Goal: Task Accomplishment & Management: Use online tool/utility

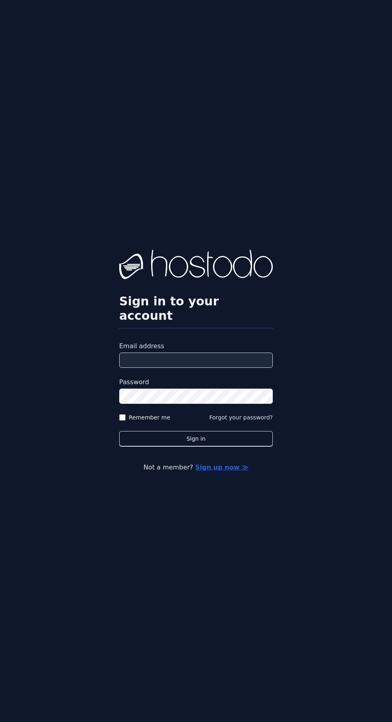
click at [185, 368] on input "Email address" at bounding box center [196, 360] width 154 height 15
type input "**********"
click at [119, 431] on button "Sign in" at bounding box center [196, 439] width 154 height 16
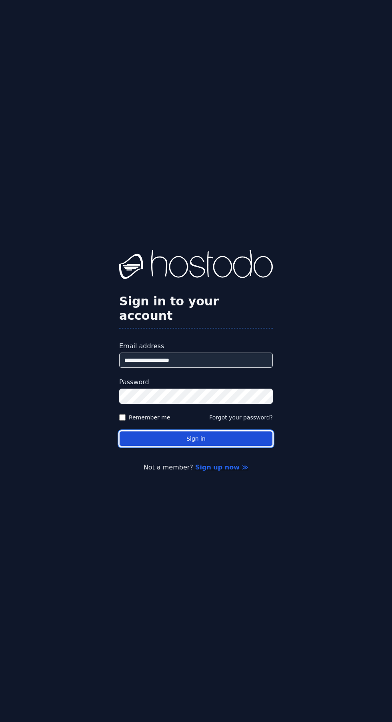
click at [167, 447] on button "Sign in" at bounding box center [196, 439] width 154 height 16
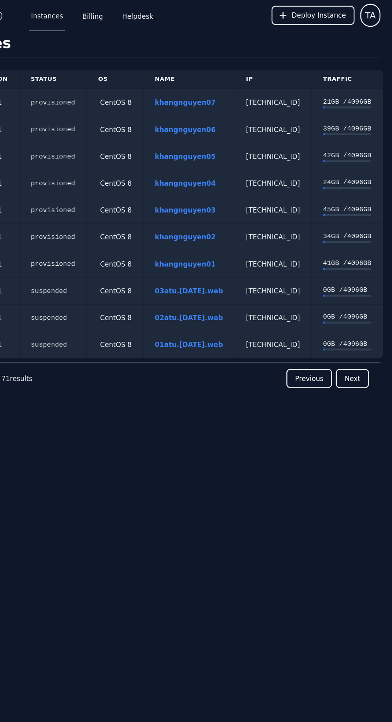
scroll to position [0, 44]
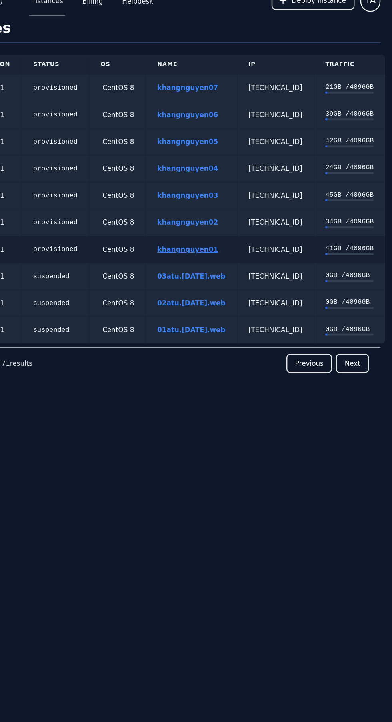
click at [214, 222] on link "khangnguyen01" at bounding box center [222, 220] width 51 height 6
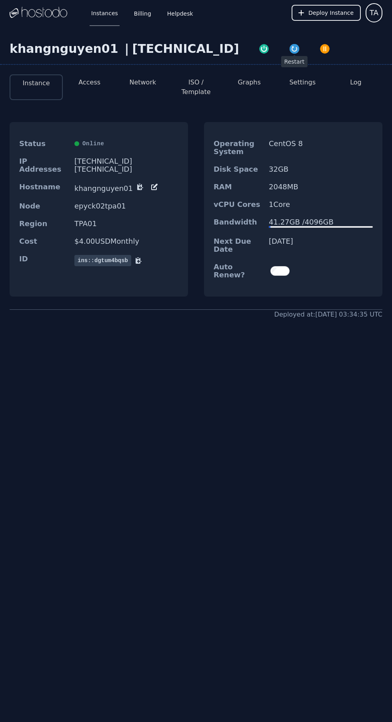
click at [289, 54] on div "button" at bounding box center [294, 48] width 11 height 11
click at [351, 84] on button "Log" at bounding box center [356, 83] width 12 height 10
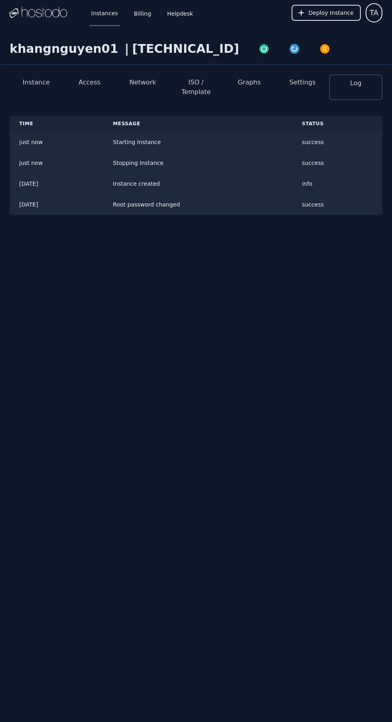
click at [314, 86] on button "Settings" at bounding box center [302, 83] width 26 height 10
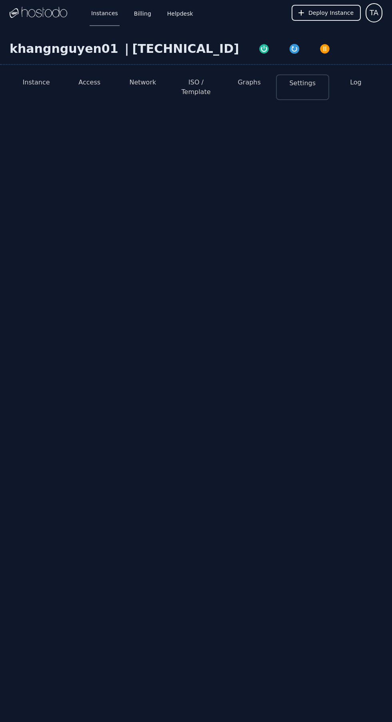
click at [356, 83] on button "Log" at bounding box center [356, 83] width 12 height 10
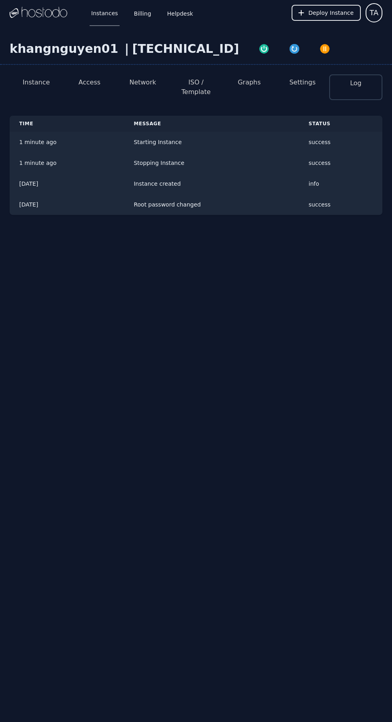
select select "***"
click at [104, 13] on link "Instances" at bounding box center [105, 13] width 30 height 26
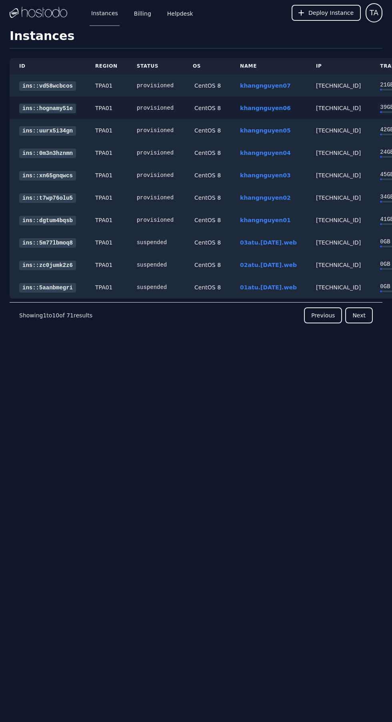
click at [328, 108] on div "158.51.125.78" at bounding box center [338, 108] width 45 height 8
click at [259, 108] on link "khangnguyen06" at bounding box center [265, 108] width 51 height 6
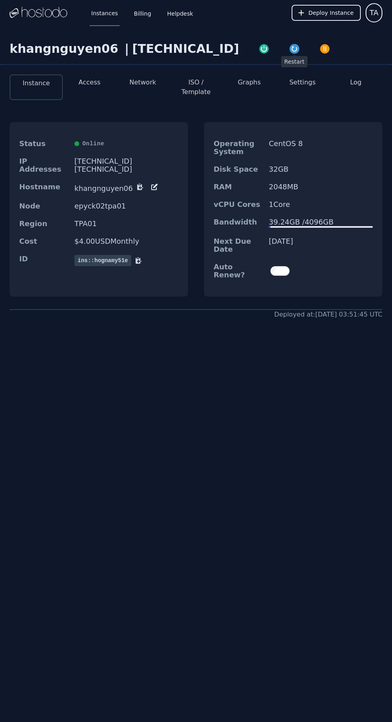
click at [289, 54] on div "button" at bounding box center [294, 48] width 11 height 11
click at [358, 82] on button "Log" at bounding box center [356, 83] width 12 height 10
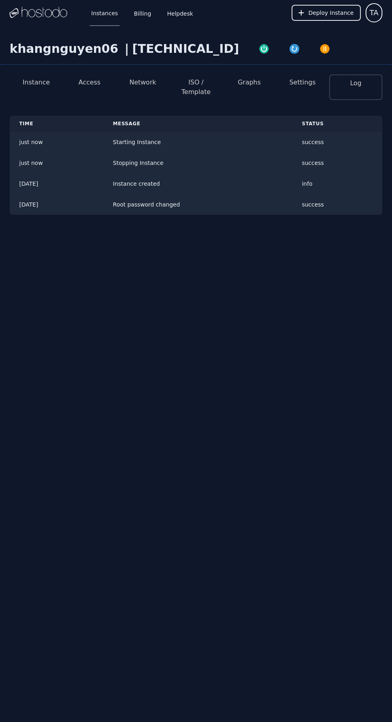
click at [96, 82] on button "Access" at bounding box center [89, 83] width 22 height 10
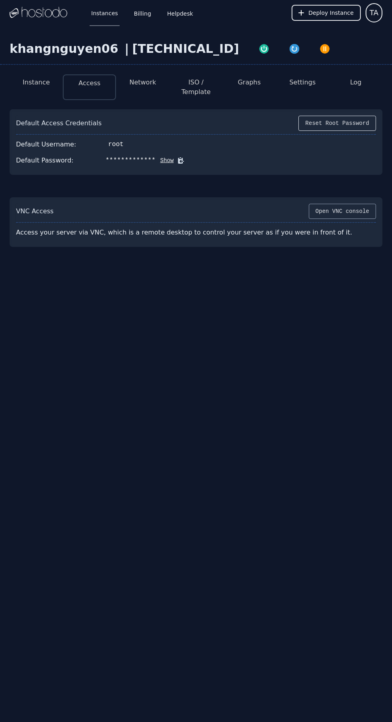
click at [338, 212] on button "Open VNC console" at bounding box center [342, 211] width 67 height 15
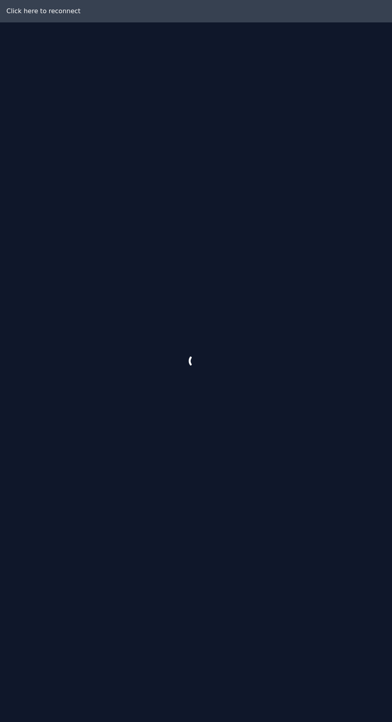
click at [245, 506] on div at bounding box center [196, 361] width 392 height 722
click at [171, 518] on div at bounding box center [196, 361] width 392 height 722
click at [209, 466] on div at bounding box center [196, 361] width 392 height 722
click at [62, 11] on div "Click here to reconnect" at bounding box center [196, 11] width 392 height 22
click at [278, 365] on div at bounding box center [196, 361] width 392 height 722
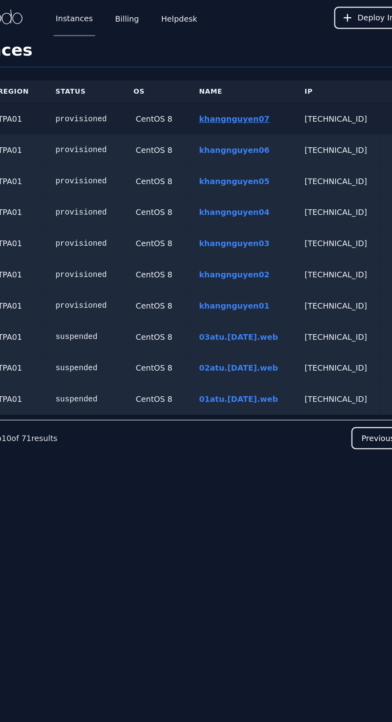
click at [213, 88] on link "khangnguyen07" at bounding box center [220, 85] width 51 height 6
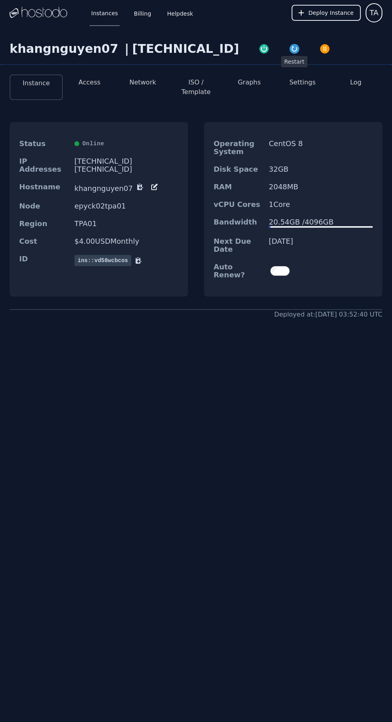
click at [289, 54] on div "button" at bounding box center [294, 48] width 11 height 11
